Goal: Navigation & Orientation: Find specific page/section

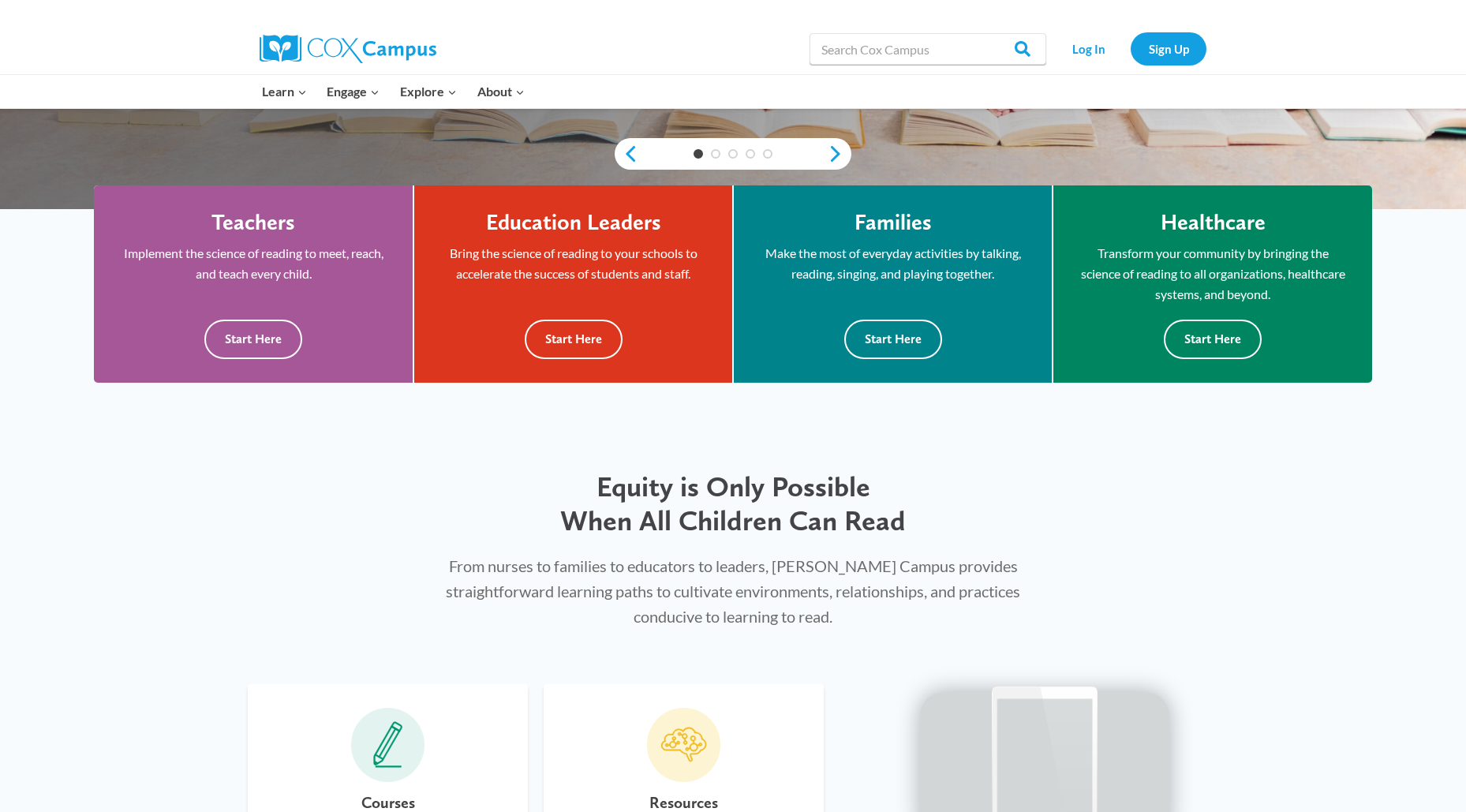
scroll to position [470, 0]
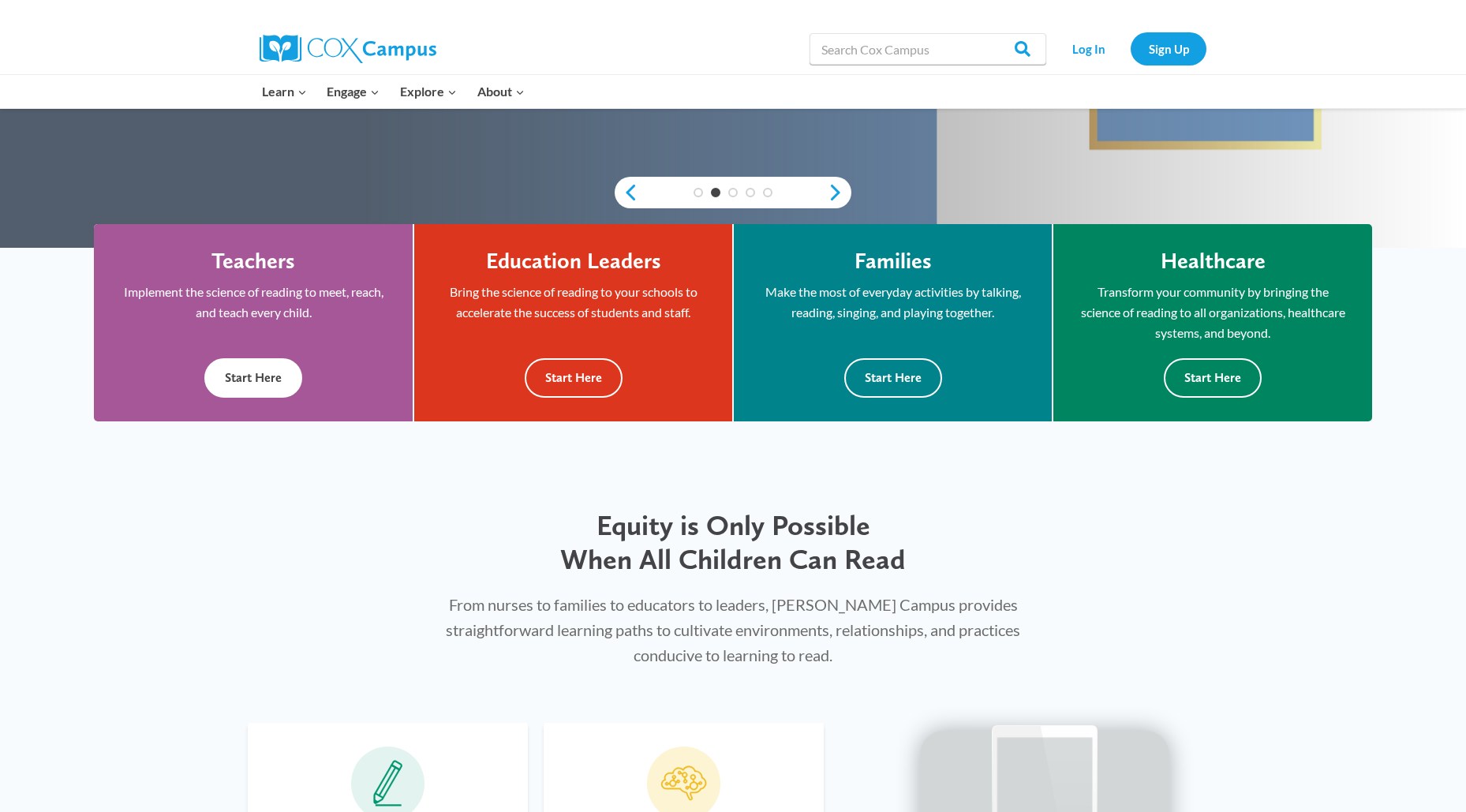
click at [249, 375] on button "Start Here" at bounding box center [253, 377] width 98 height 39
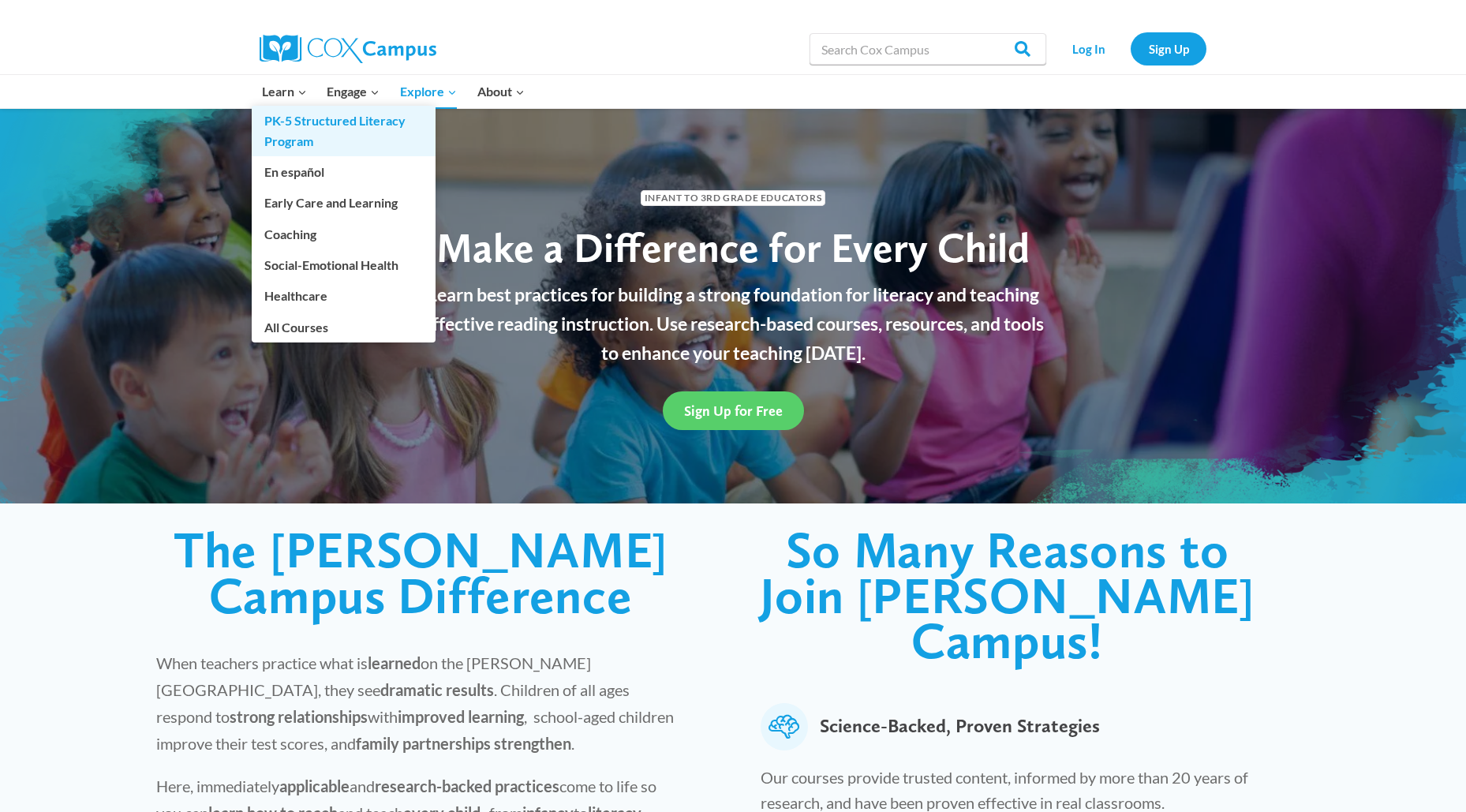
click at [289, 123] on link "PK-5 Structured Literacy Program" at bounding box center [343, 131] width 184 height 51
